Goal: Task Accomplishment & Management: Use online tool/utility

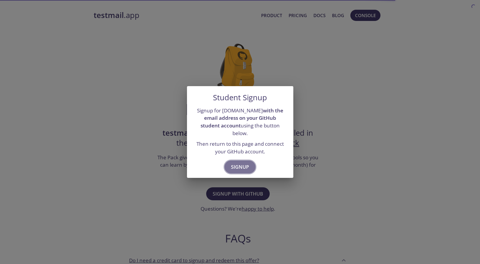
click at [245, 171] on span "Signup" at bounding box center [240, 167] width 18 height 8
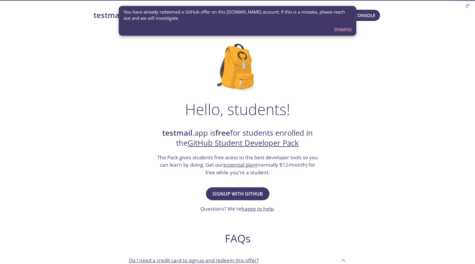
click at [344, 61] on div "Hello, students! testmail .app is free for students enrolled in the GitHub Stud…" at bounding box center [238, 214] width 288 height 361
click at [339, 33] on span "Dismiss" at bounding box center [343, 30] width 17 height 8
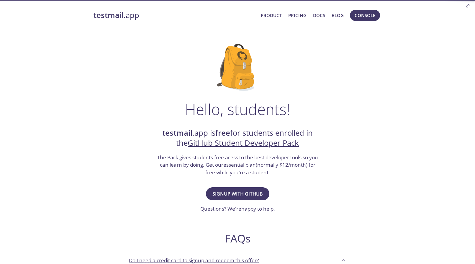
click at [118, 7] on div "testmail .app Product Pricing Docs Blog Console" at bounding box center [238, 15] width 288 height 19
click at [120, 20] on strong "testmail" at bounding box center [109, 15] width 30 height 10
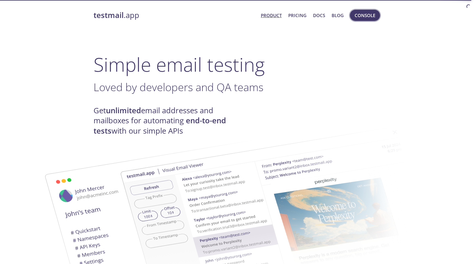
click at [364, 12] on span "Console" at bounding box center [365, 16] width 21 height 8
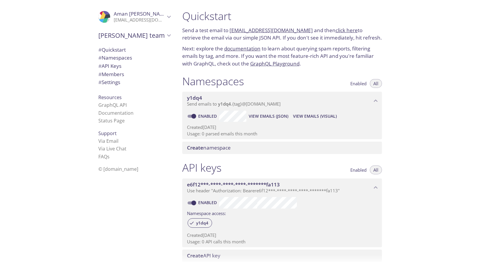
click at [153, 19] on p "[EMAIL_ADDRESS][DOMAIN_NAME]" at bounding box center [139, 20] width 51 height 6
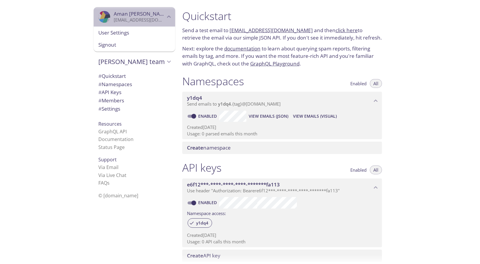
click at [153, 19] on p "[EMAIL_ADDRESS][DOMAIN_NAME]" at bounding box center [139, 20] width 51 height 6
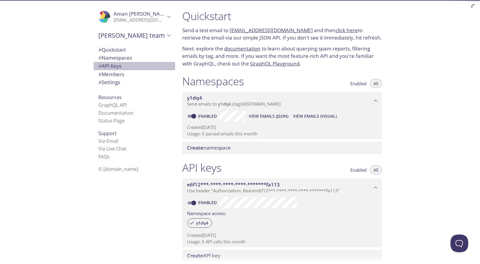
click at [129, 70] on span "# API Keys" at bounding box center [134, 66] width 72 height 8
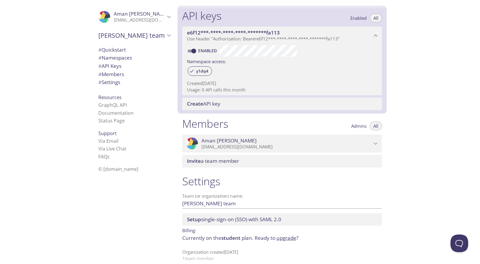
scroll to position [206, 0]
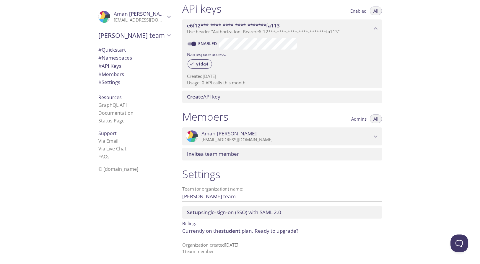
click at [123, 52] on span "# Quickstart" at bounding box center [111, 49] width 27 height 7
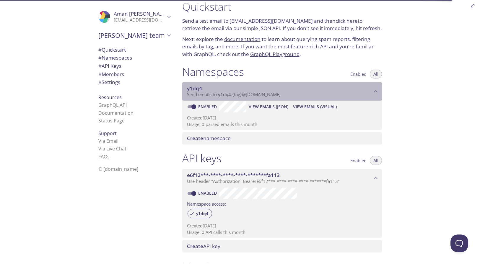
click at [372, 95] on icon "y1dq4 namespace" at bounding box center [376, 92] width 8 height 8
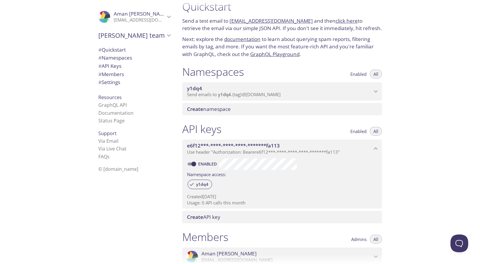
click at [372, 95] on icon "y1dq4 namespace" at bounding box center [376, 92] width 8 height 8
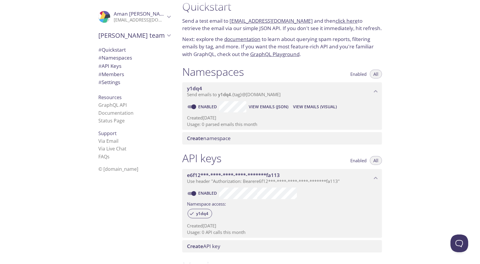
click at [203, 142] on span "Create" at bounding box center [195, 138] width 16 height 7
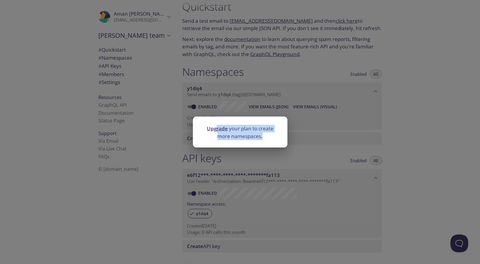
drag, startPoint x: 220, startPoint y: 133, endPoint x: 229, endPoint y: 159, distance: 28.6
click at [229, 159] on div "Upgrade your plan to create more namespaces." at bounding box center [240, 132] width 480 height 264
click at [229, 160] on div "Upgrade your plan to create more namespaces." at bounding box center [240, 132] width 480 height 264
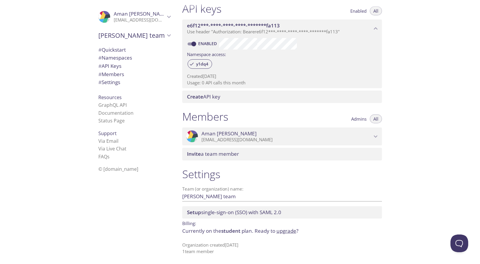
scroll to position [237, 0]
drag, startPoint x: 116, startPoint y: 167, endPoint x: 124, endPoint y: 147, distance: 21.6
click at [124, 147] on div ".cls-1 { fill: #6d5ca8; } .cls-2 { fill: #3fc191; } .cls-3 { fill: #3b4752; } .…" at bounding box center [133, 132] width 89 height 264
